Goal: Transaction & Acquisition: Purchase product/service

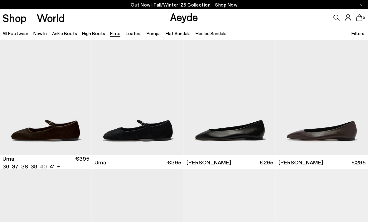
click at [41, 145] on img "1 / 6" at bounding box center [46, 97] width 92 height 115
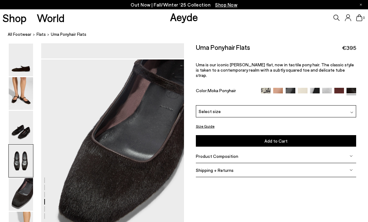
scroll to position [765, 0]
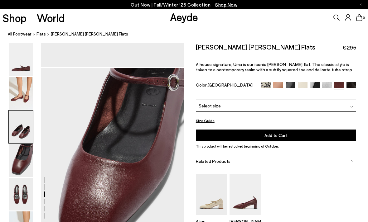
scroll to position [574, 0]
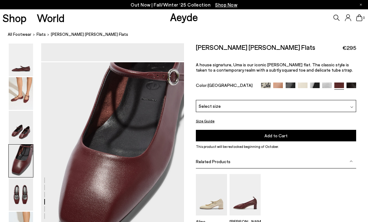
click at [21, 207] on img at bounding box center [21, 194] width 24 height 33
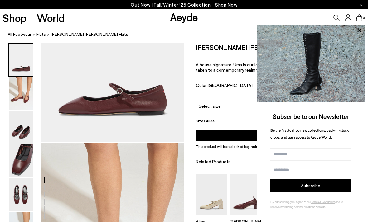
scroll to position [0, 0]
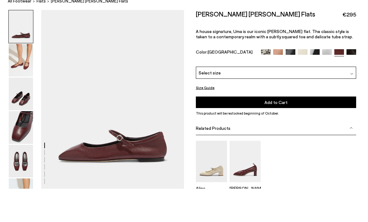
scroll to position [33, 0]
